Goal: Task Accomplishment & Management: Manage account settings

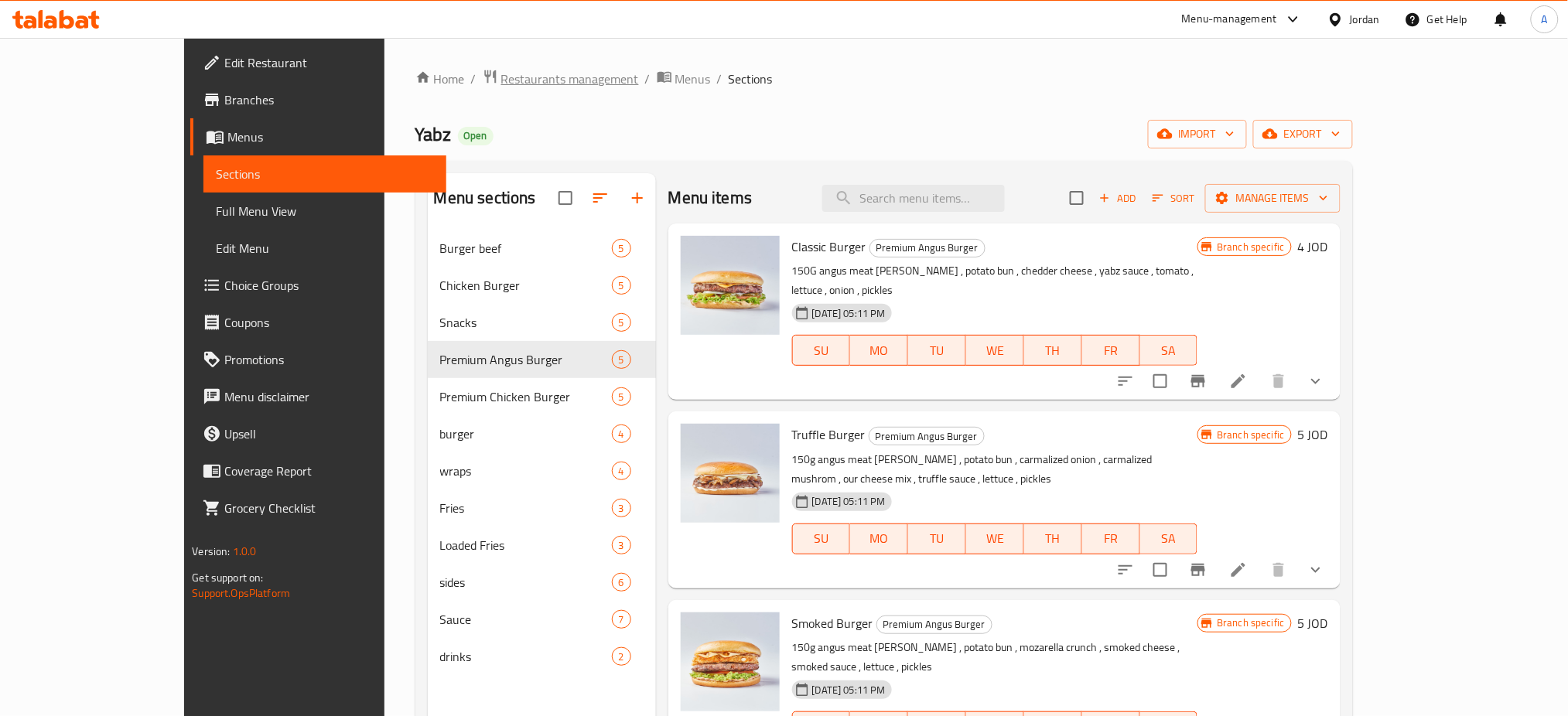
click at [501, 81] on span "Restaurants management" at bounding box center [569, 79] width 138 height 19
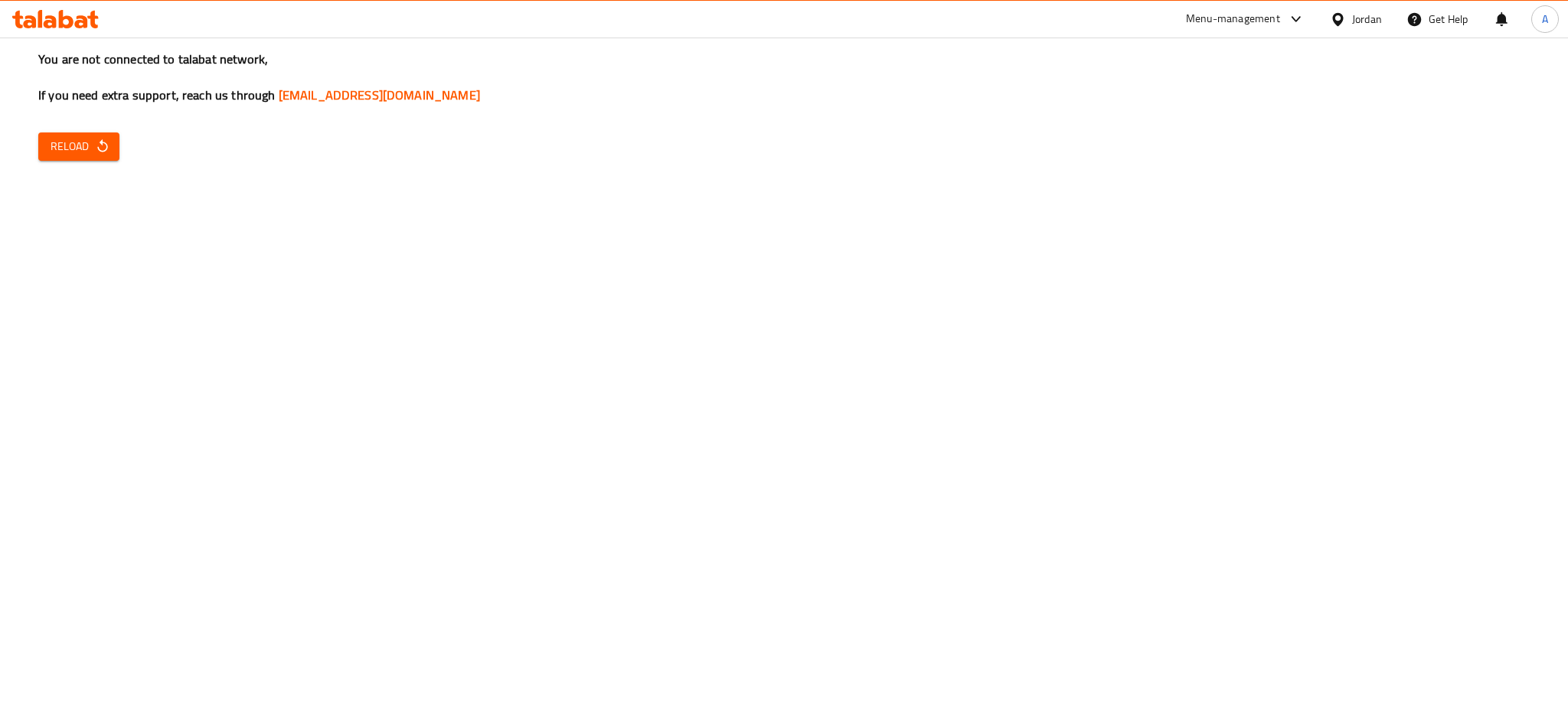
drag, startPoint x: 1360, startPoint y: 364, endPoint x: 1354, endPoint y: 372, distance: 10.0
click at [1360, 364] on div "You are not connected to talabat network, If you need extra support, reach us t…" at bounding box center [784, 354] width 1568 height 709
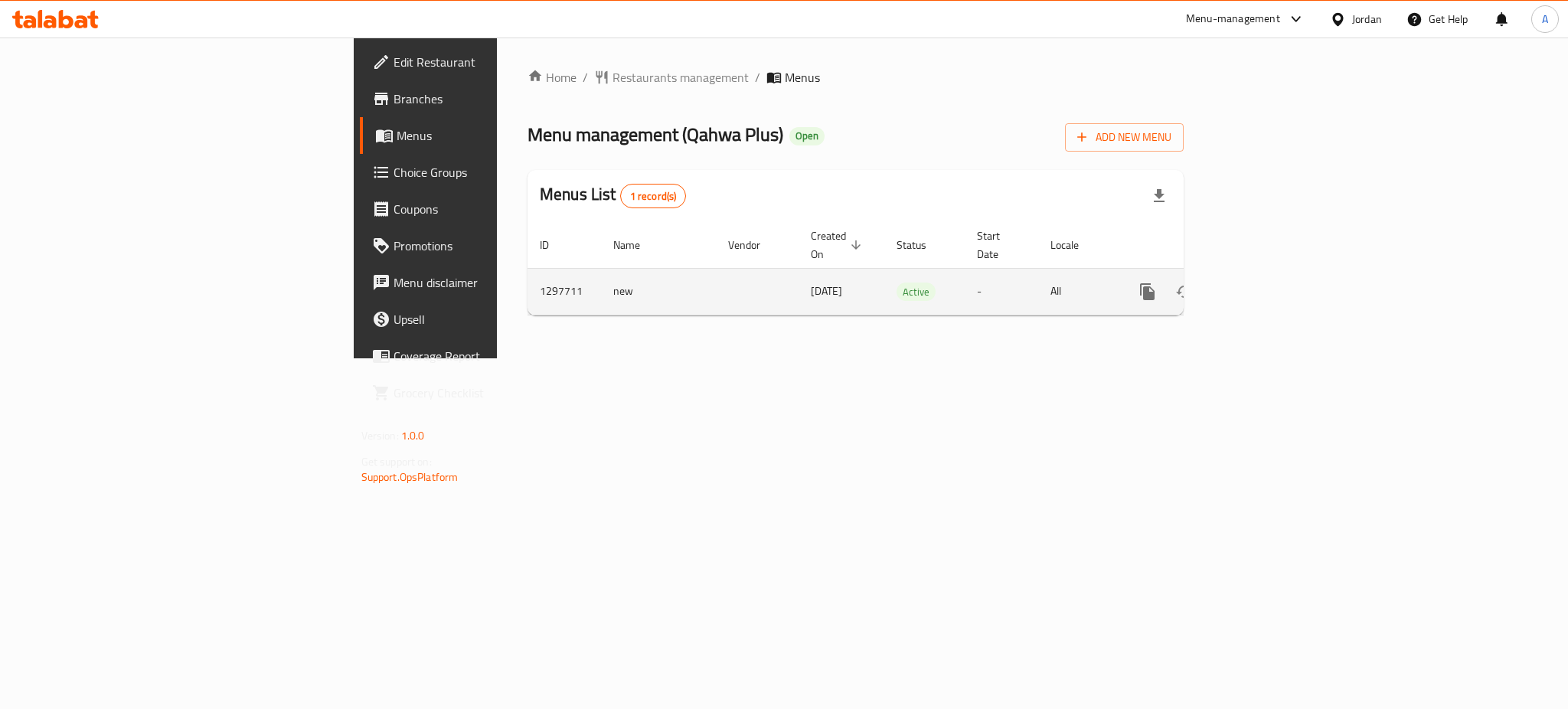
click at [1288, 278] on td "enhanced table" at bounding box center [1202, 290] width 171 height 47
click at [1267, 282] on icon "enhanced table" at bounding box center [1258, 291] width 18 height 18
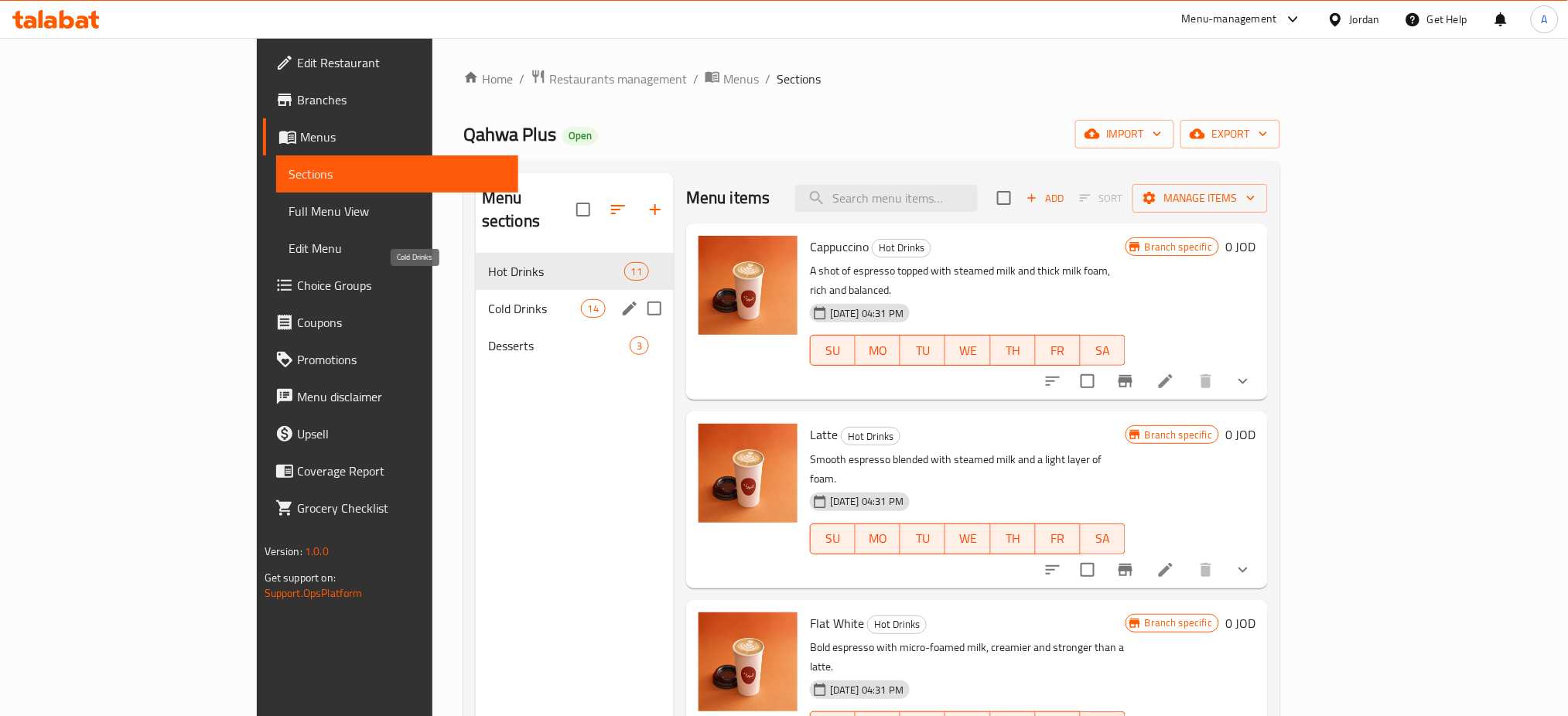
click at [488, 299] on span "Cold Drinks" at bounding box center [534, 308] width 93 height 19
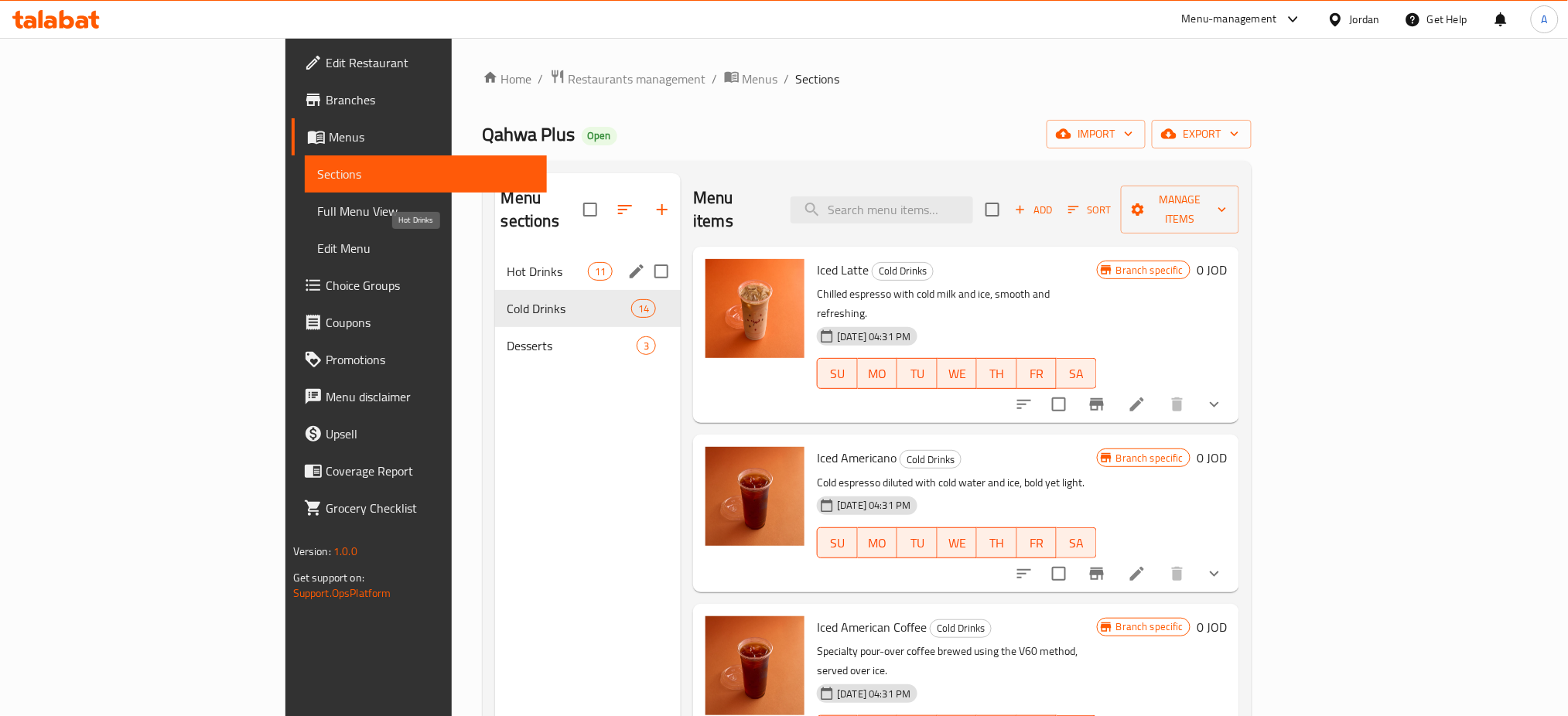
click at [507, 262] on span "Hot Drinks" at bounding box center [547, 271] width 81 height 19
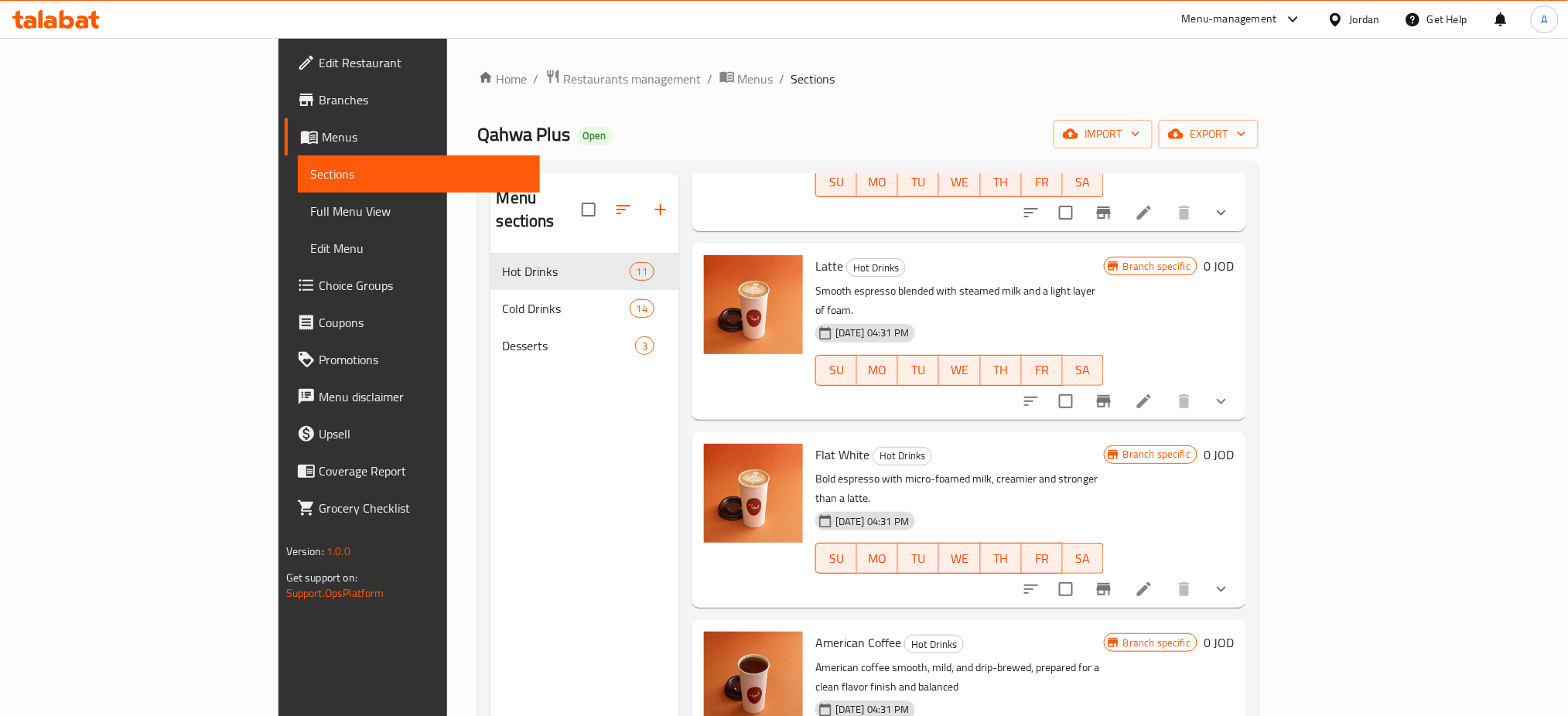
scroll to position [205, 0]
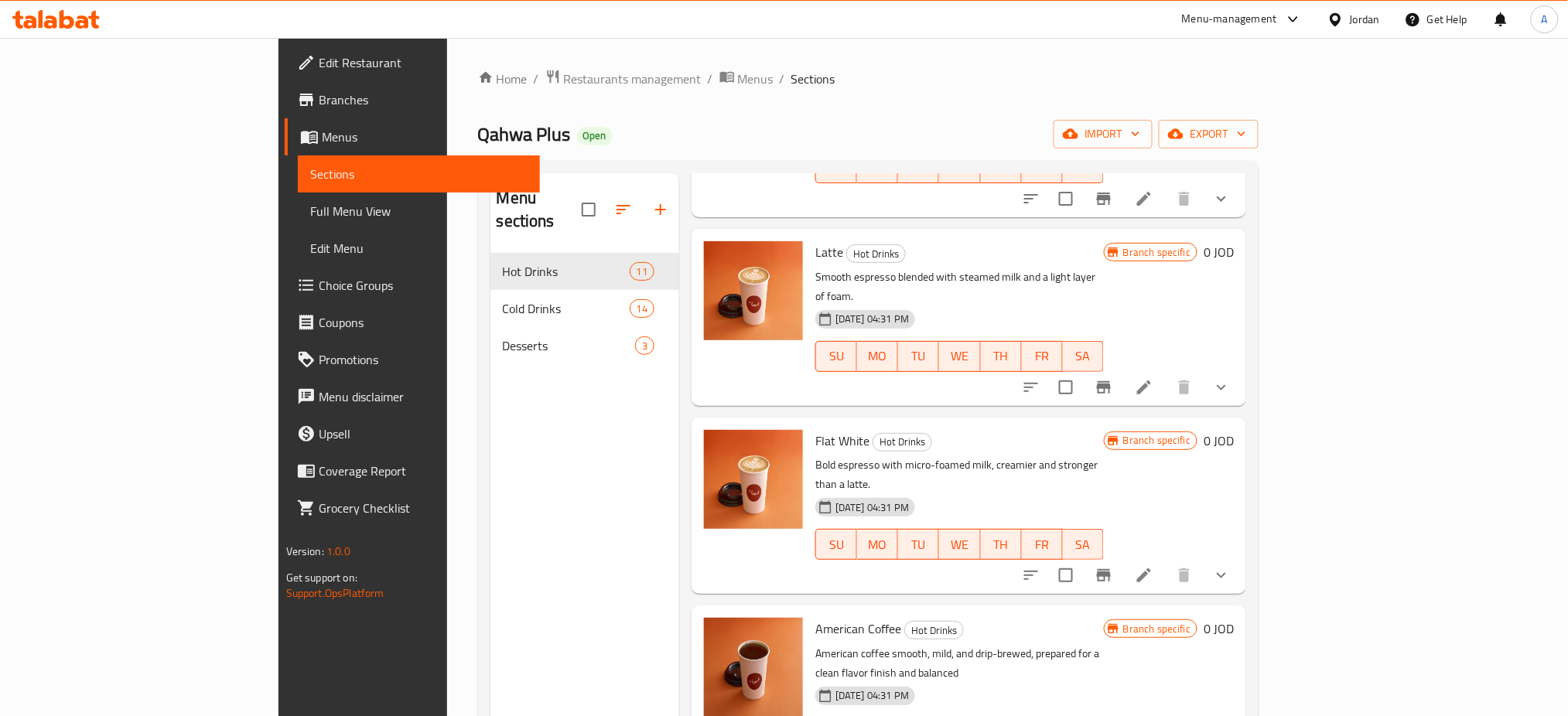
click at [1231, 378] on icon "show more" at bounding box center [1221, 388] width 19 height 19
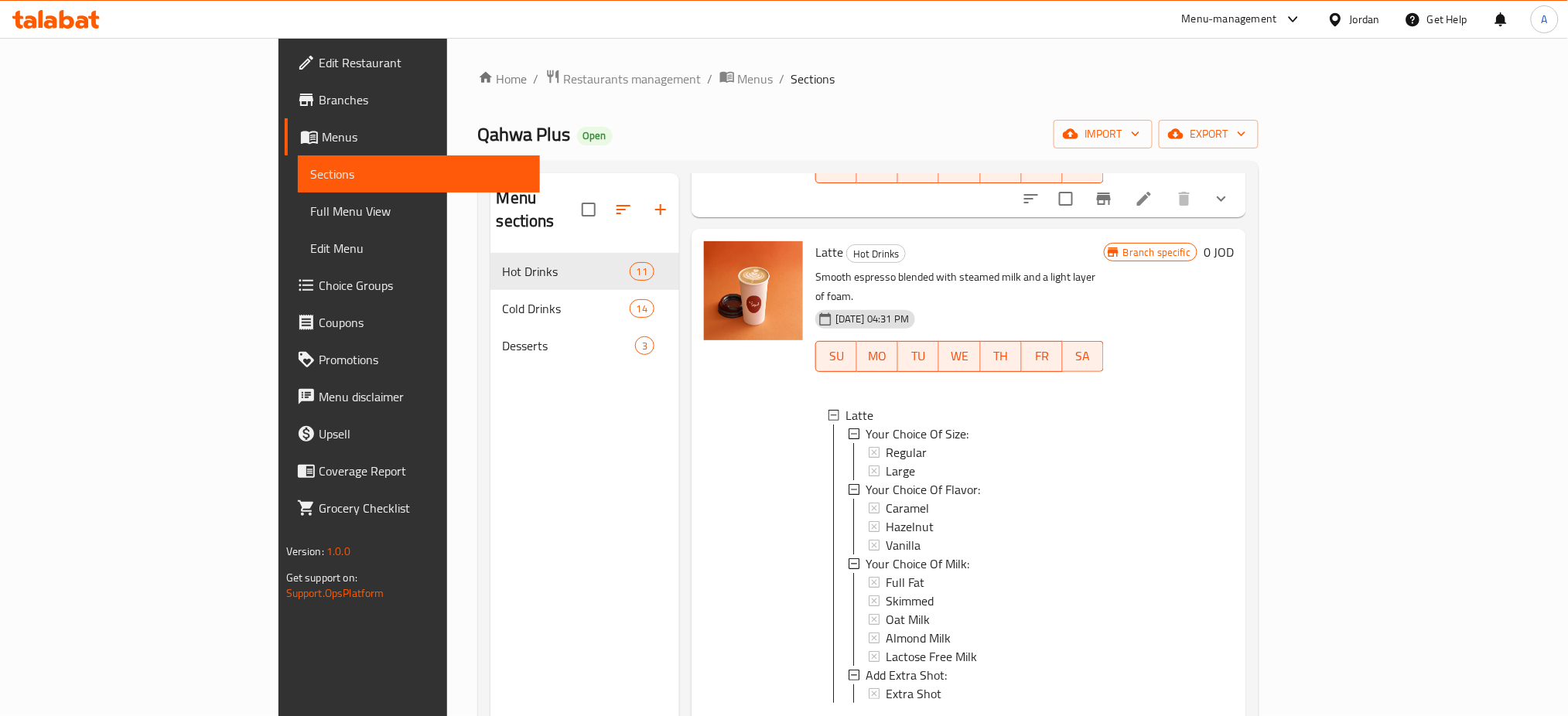
scroll to position [3, 0]
click at [1153, 715] on icon at bounding box center [1144, 727] width 19 height 19
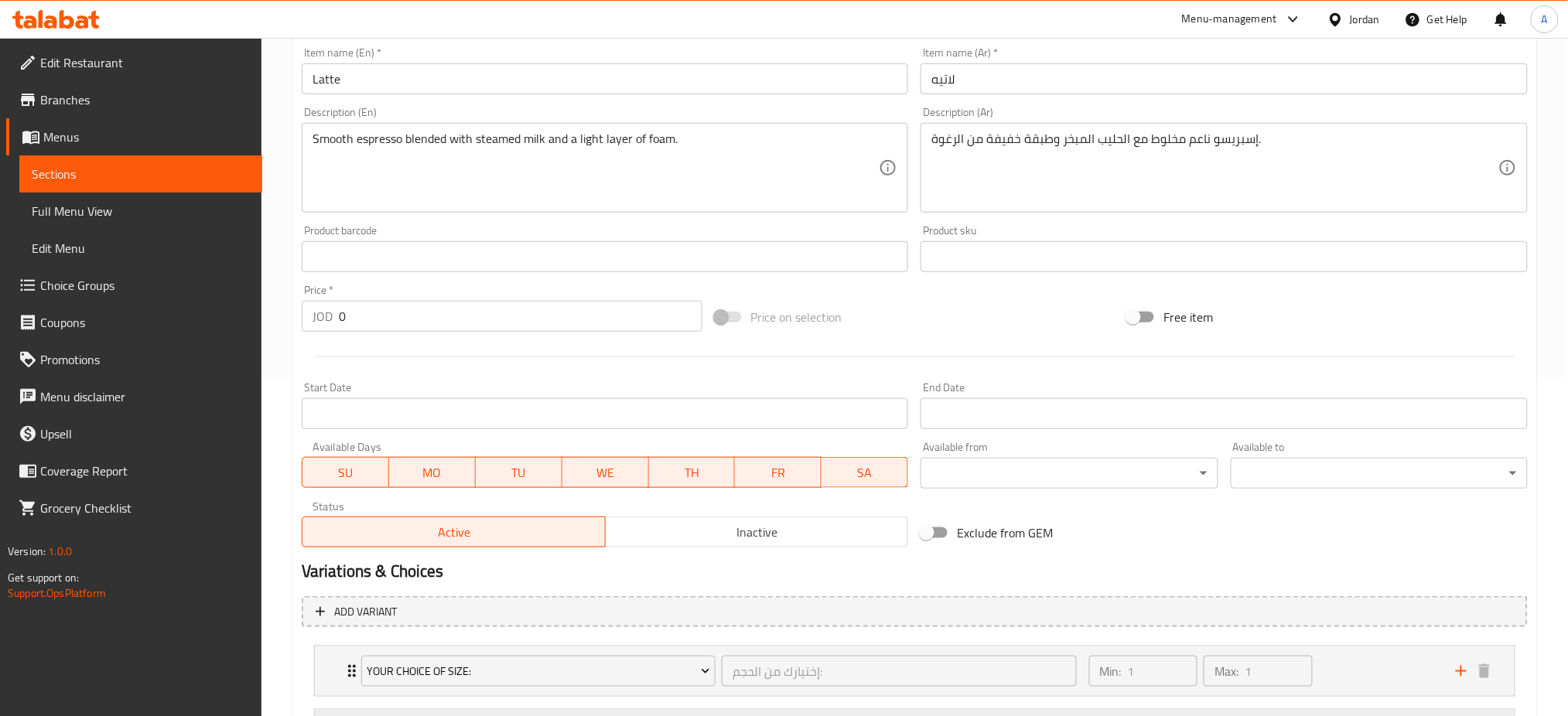
scroll to position [614, 0]
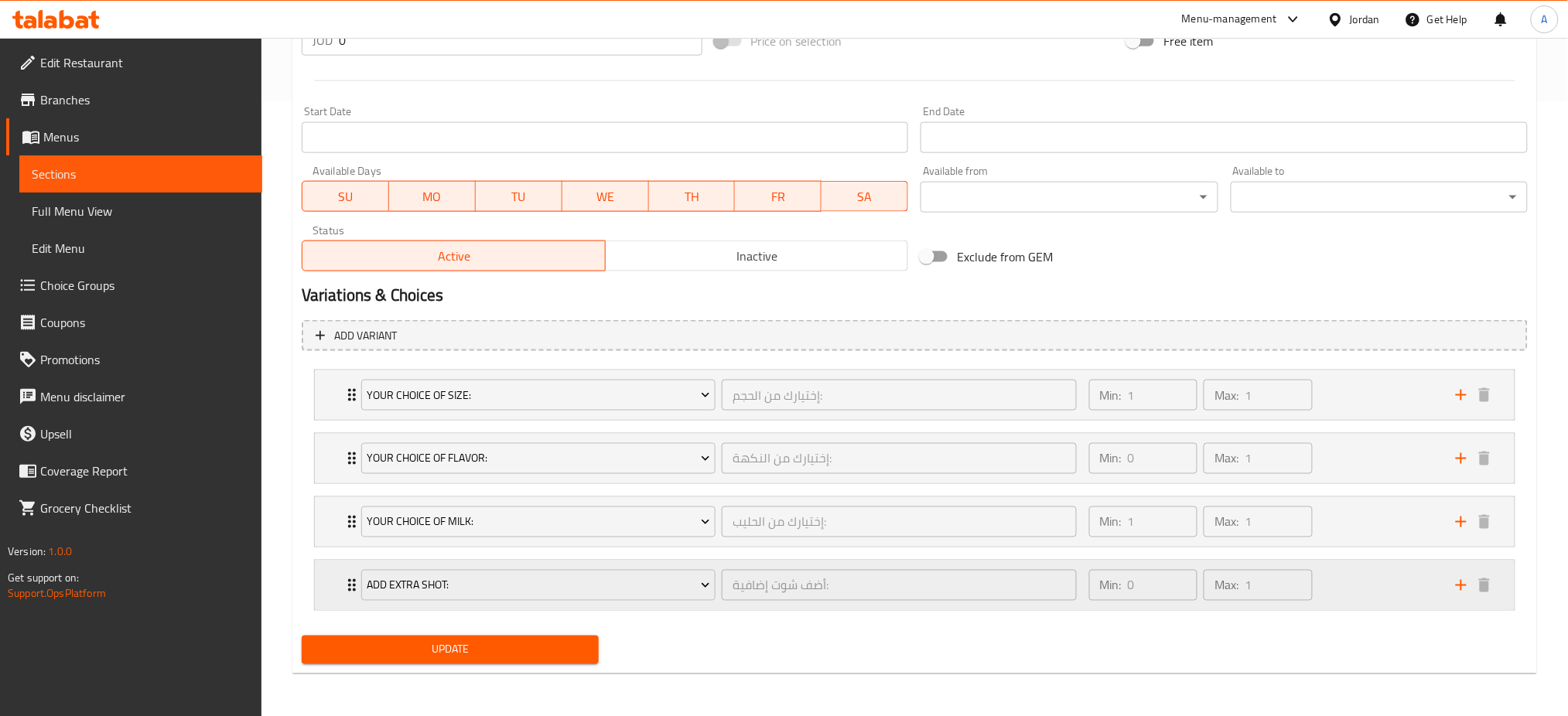
click at [1370, 581] on div "Min: 0 ​ Max: 1 ​" at bounding box center [1263, 585] width 367 height 49
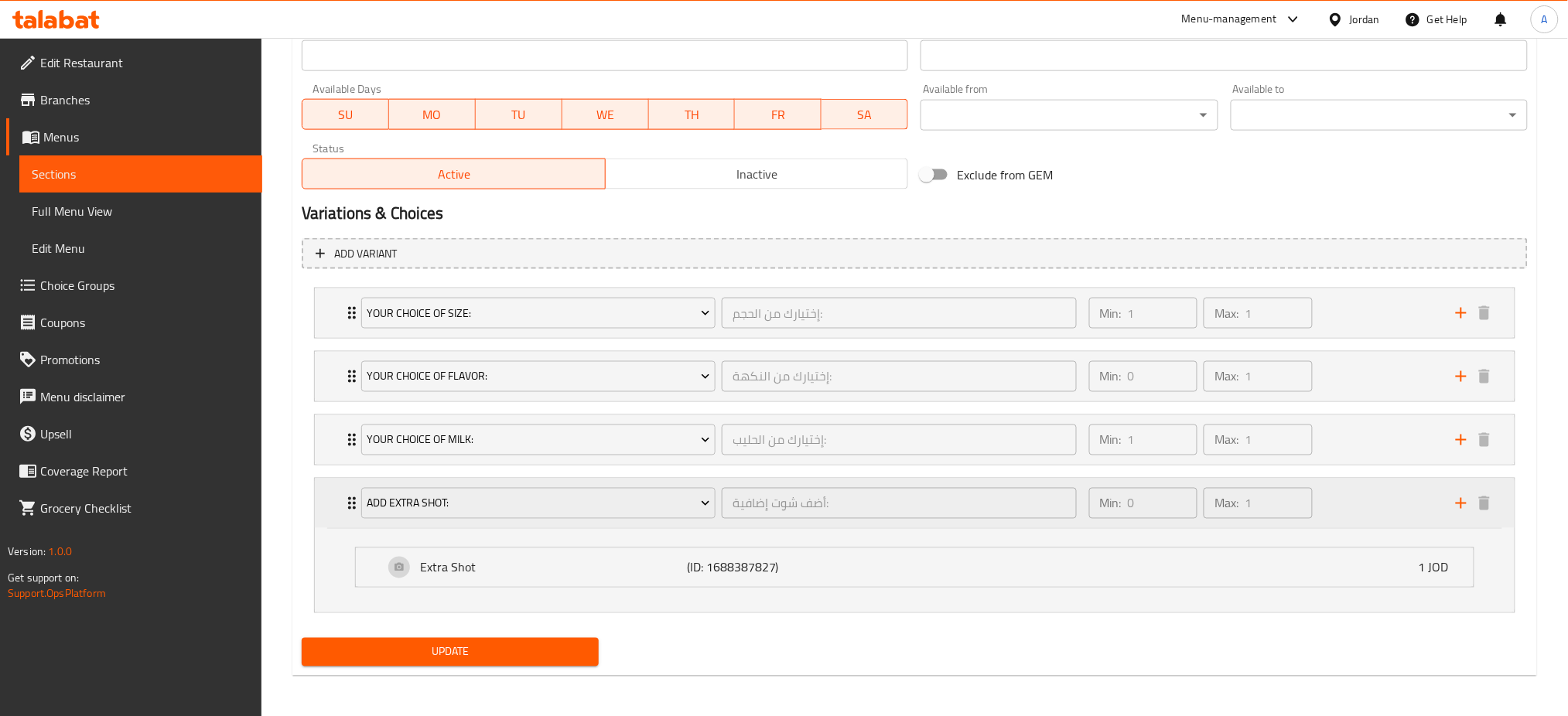
scroll to position [698, 0]
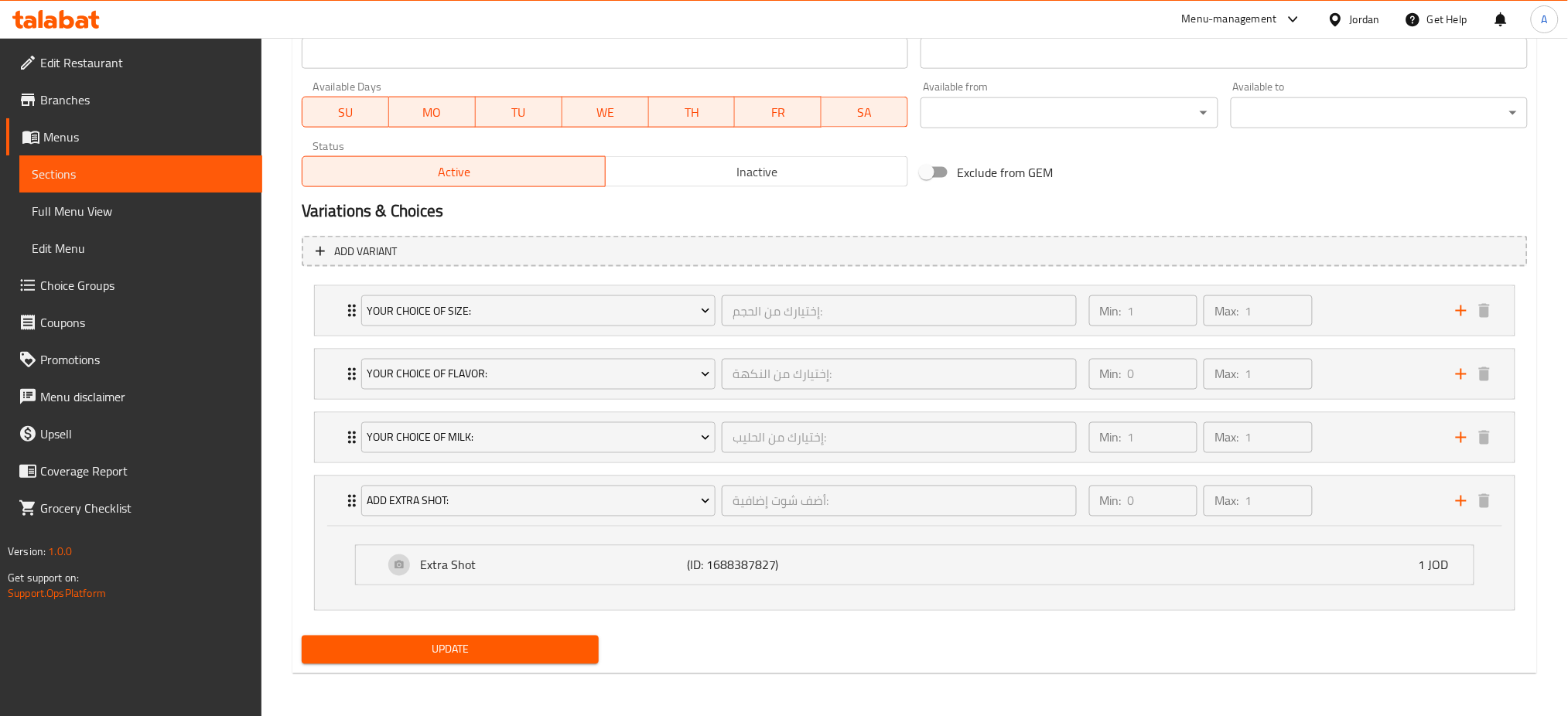
drag, startPoint x: 1302, startPoint y: 576, endPoint x: 1203, endPoint y: 589, distance: 99.8
click at [1300, 574] on div "Extra Shot (ID: 1688387827) 1 JOD" at bounding box center [918, 565] width 1071 height 39
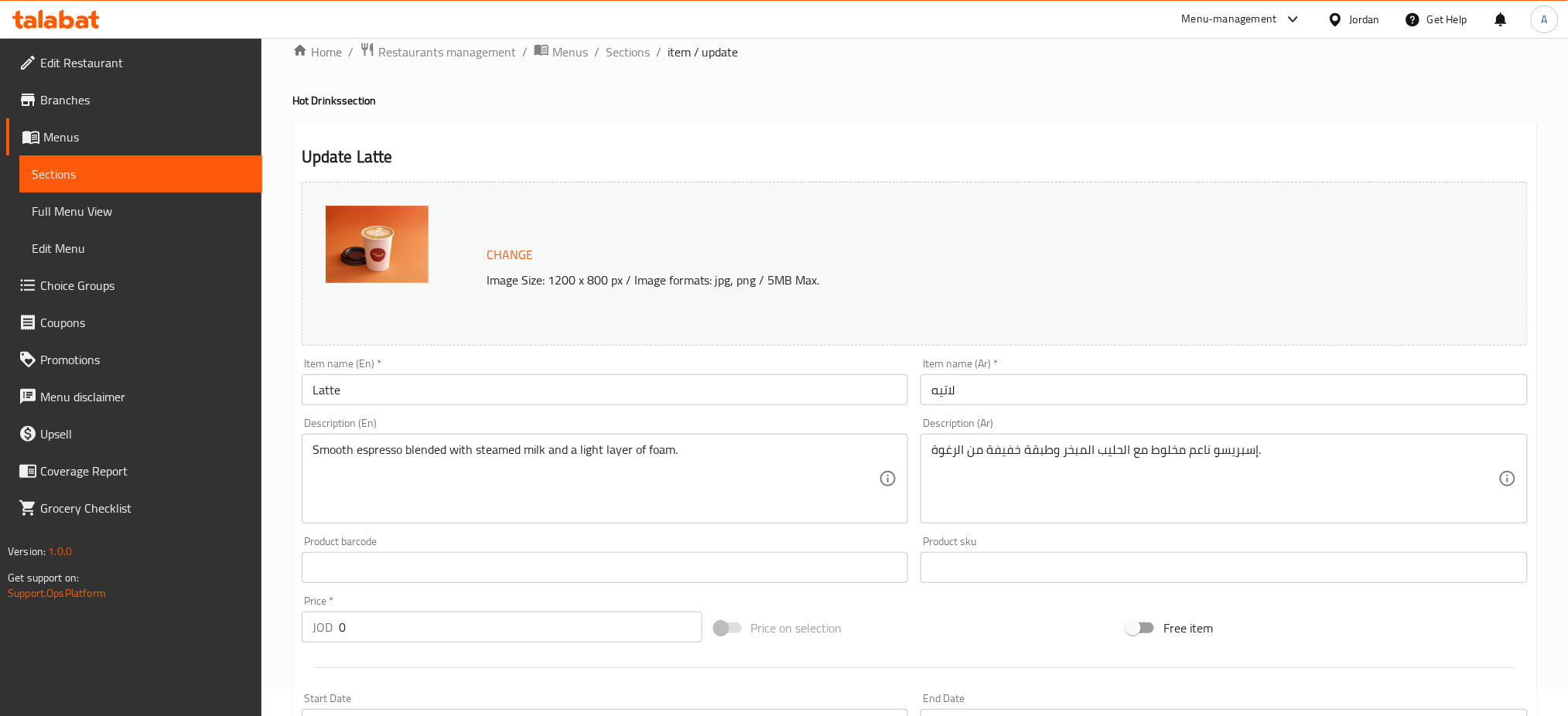
scroll to position [0, 0]
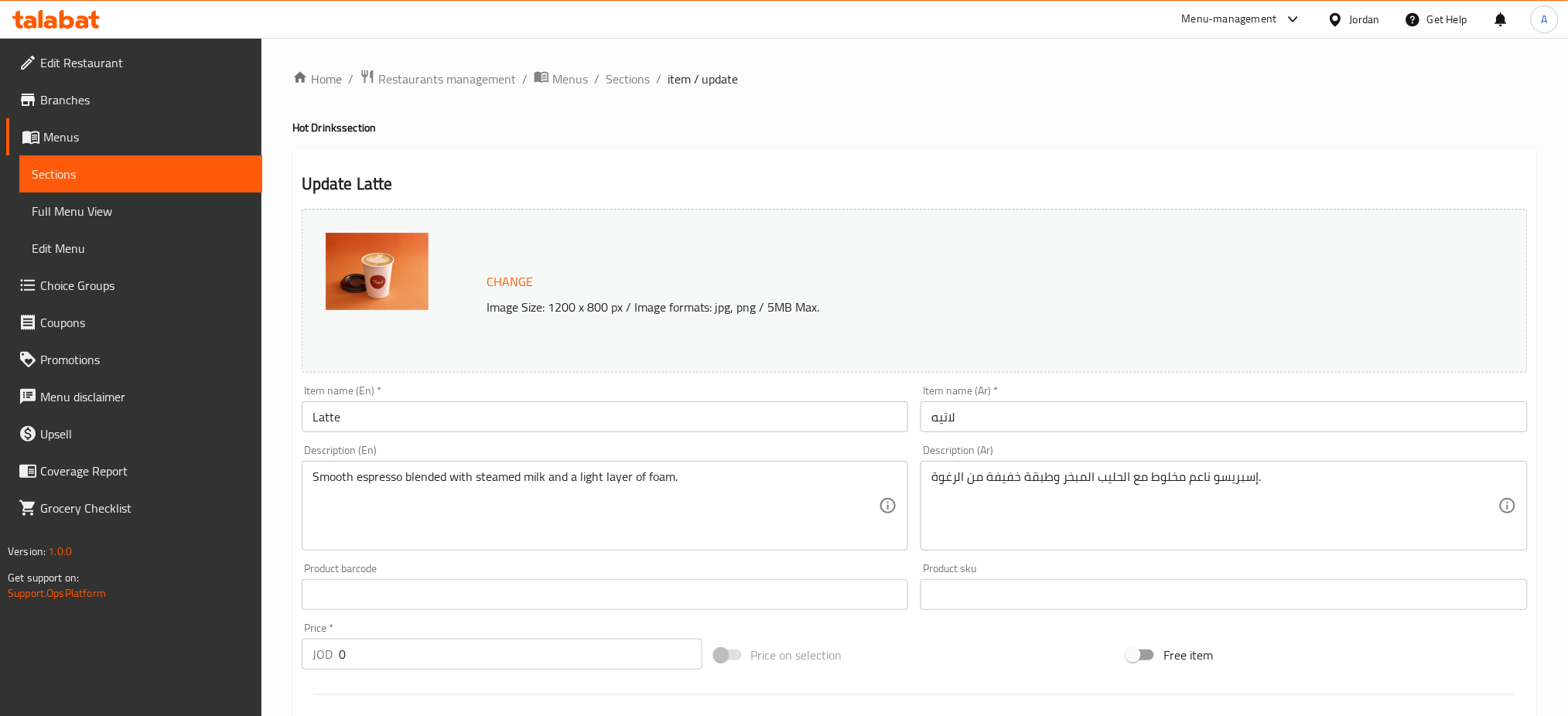
drag, startPoint x: 152, startPoint y: 105, endPoint x: 530, endPoint y: 372, distance: 462.8
click at [152, 105] on span "Branches" at bounding box center [144, 100] width 209 height 19
